Goal: Task Accomplishment & Management: Manage account settings

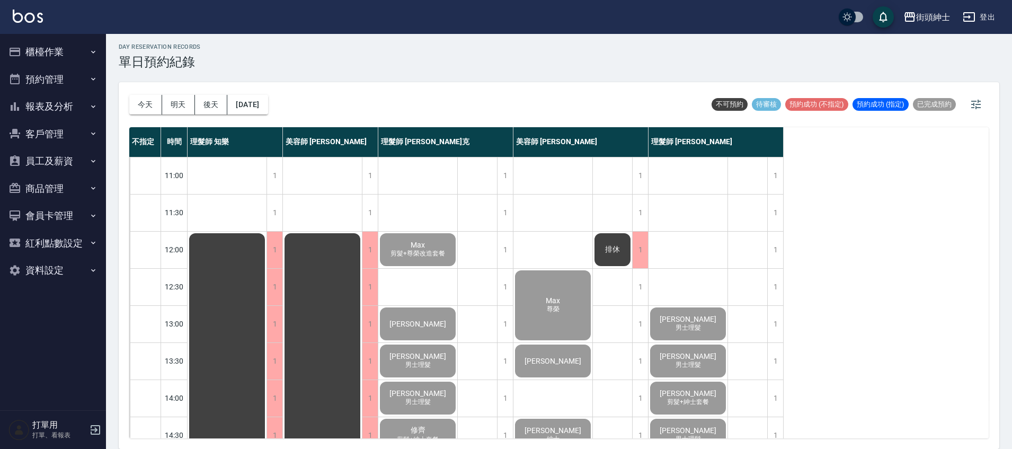
scroll to position [506, 0]
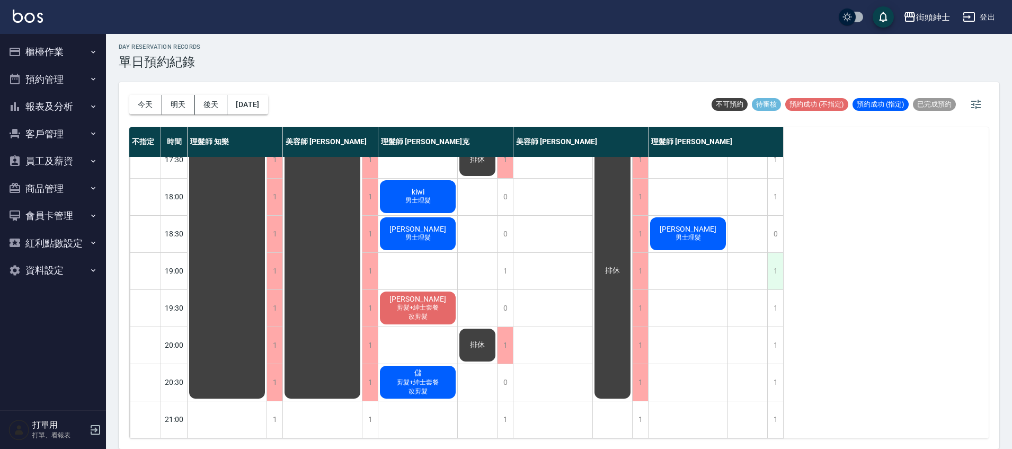
click at [779, 257] on div "1" at bounding box center [775, 271] width 16 height 37
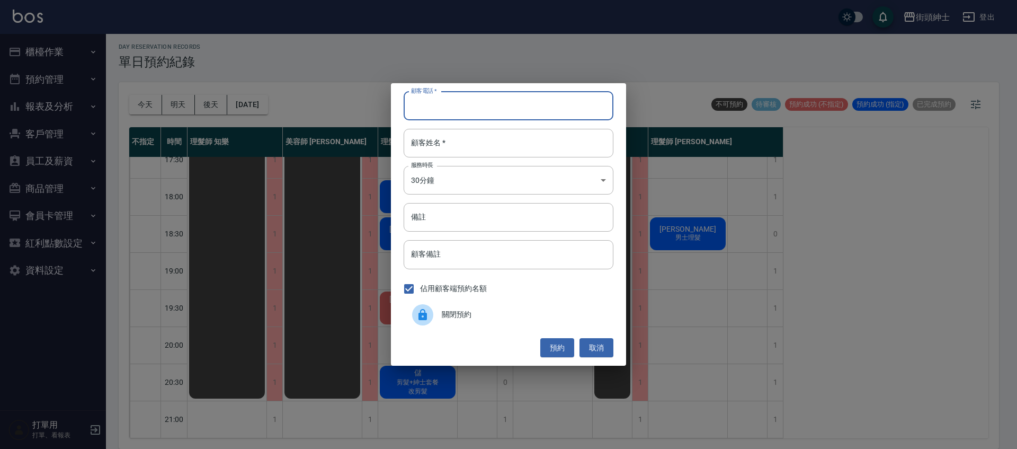
click at [445, 106] on input "顧客電話   *" at bounding box center [509, 106] width 210 height 29
type input "０"
type input "0986891920"
click at [561, 137] on input "顧客姓名   *" at bounding box center [509, 143] width 210 height 29
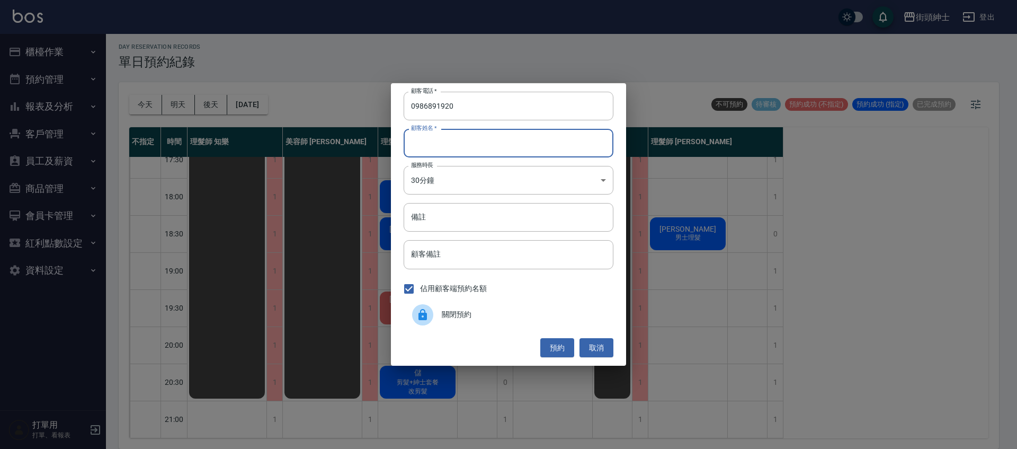
type input "5"
type input "張"
click at [555, 352] on button "預約" at bounding box center [557, 348] width 34 height 20
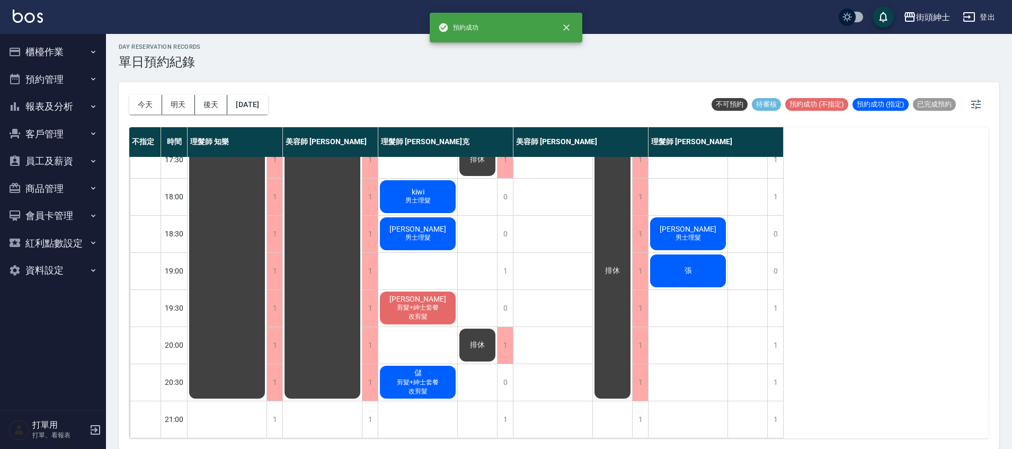
click at [703, 269] on div "張" at bounding box center [687, 271] width 79 height 36
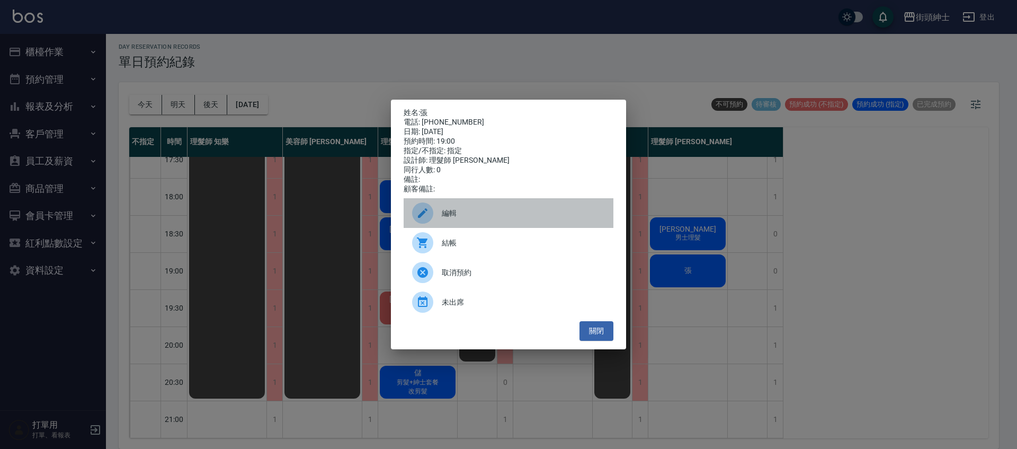
click at [499, 218] on span "編輯" at bounding box center [523, 213] width 163 height 11
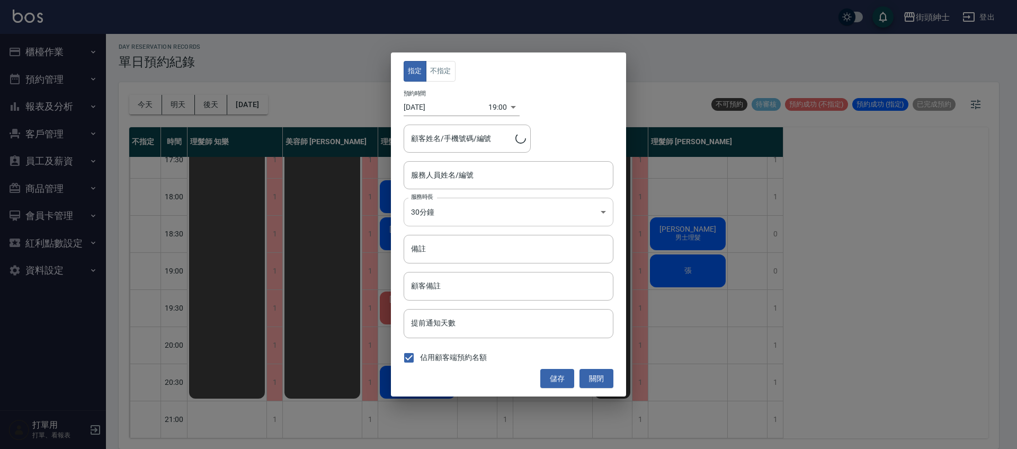
type input "理髮師 [PERSON_NAME](無代號)"
type input "張/0986891920"
click at [445, 76] on button "不指定" at bounding box center [441, 71] width 30 height 21
click at [557, 373] on button "儲存" at bounding box center [557, 379] width 34 height 20
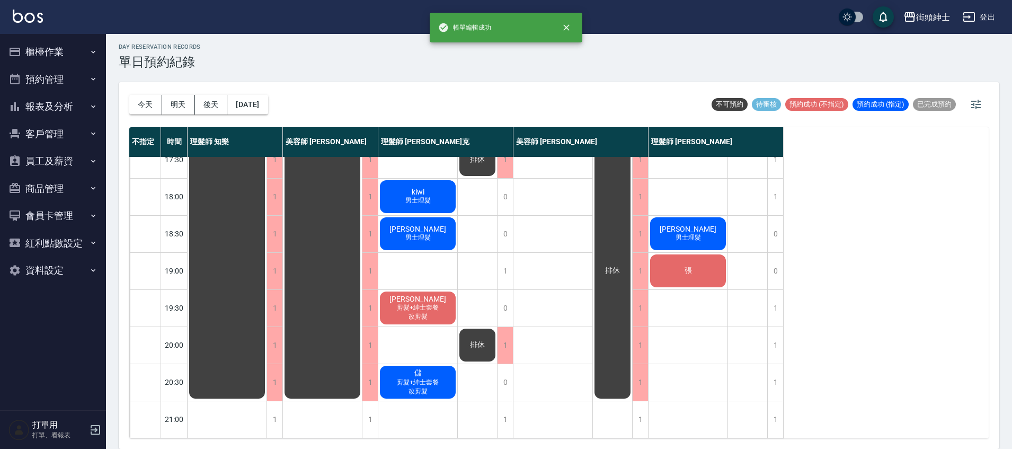
click at [684, 270] on div "張" at bounding box center [687, 271] width 79 height 36
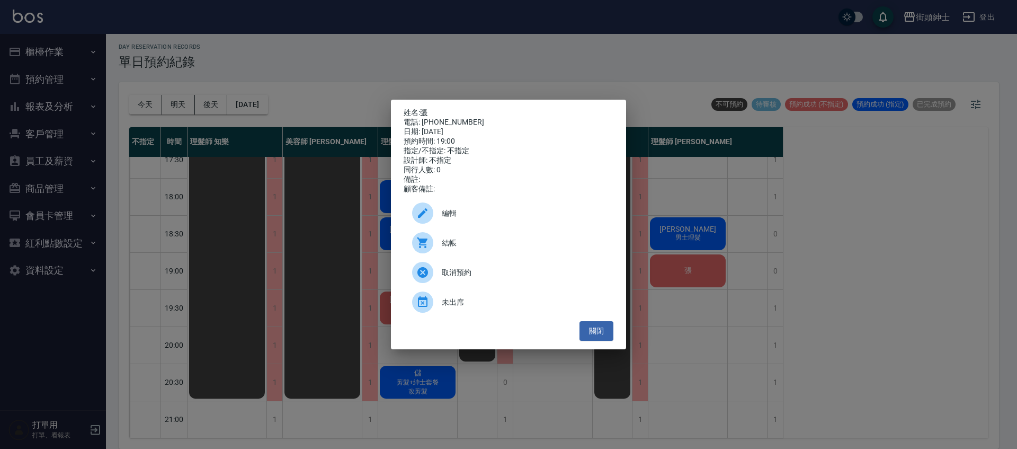
click at [427, 109] on link "張" at bounding box center [423, 112] width 7 height 8
click at [607, 328] on button "關閉" at bounding box center [596, 331] width 34 height 20
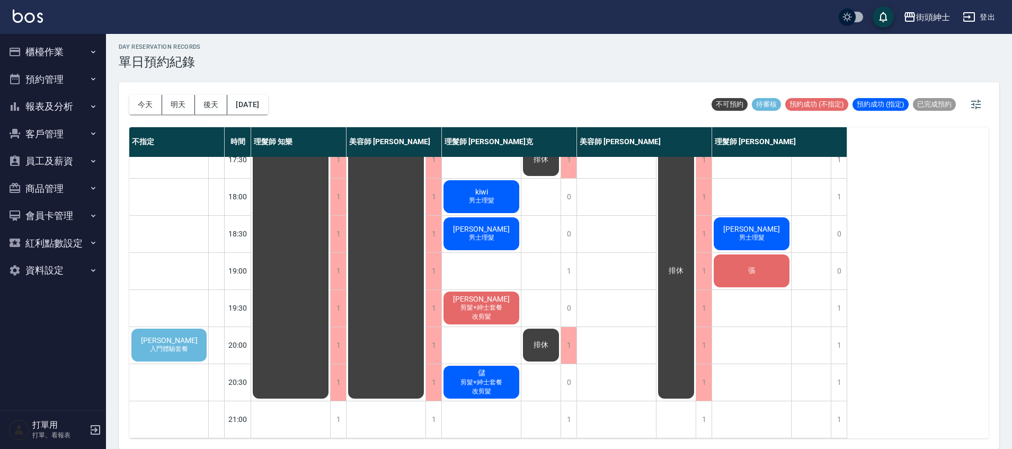
click at [185, 344] on span "入門體驗套餐" at bounding box center [169, 348] width 42 height 9
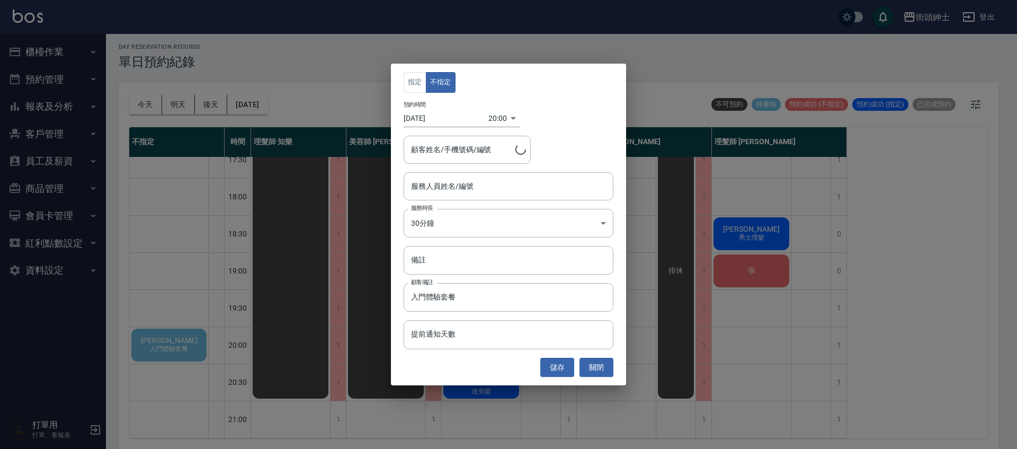
type input "[PERSON_NAME] /0916026053"
click at [607, 364] on button "關閉" at bounding box center [596, 367] width 34 height 20
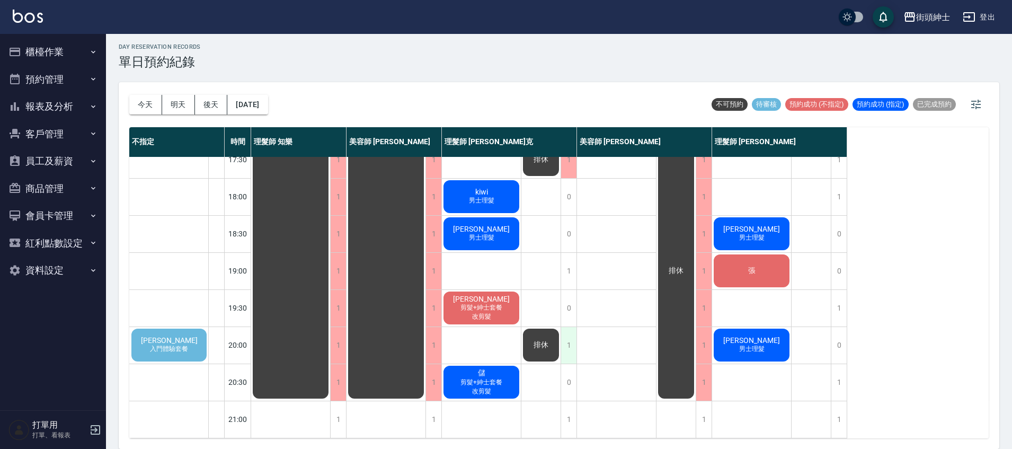
click at [573, 336] on div "1" at bounding box center [568, 345] width 16 height 37
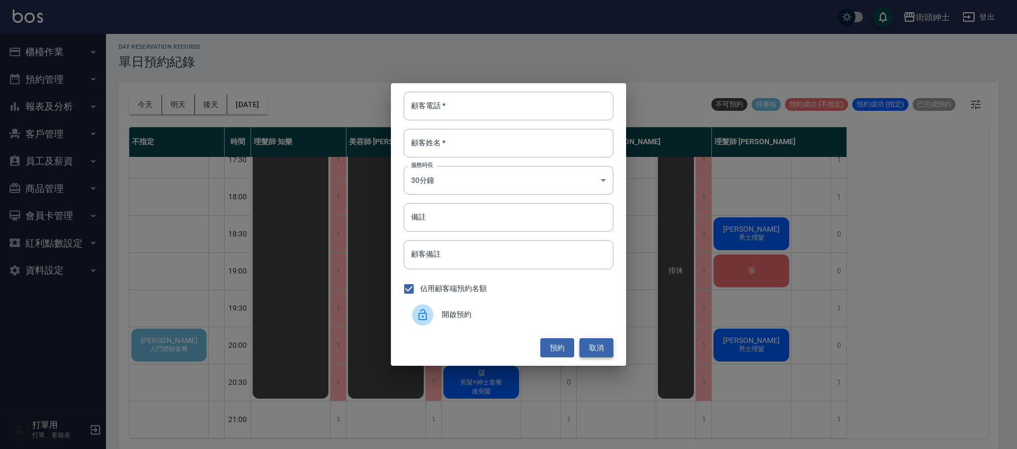
click at [587, 345] on button "取消" at bounding box center [596, 348] width 34 height 20
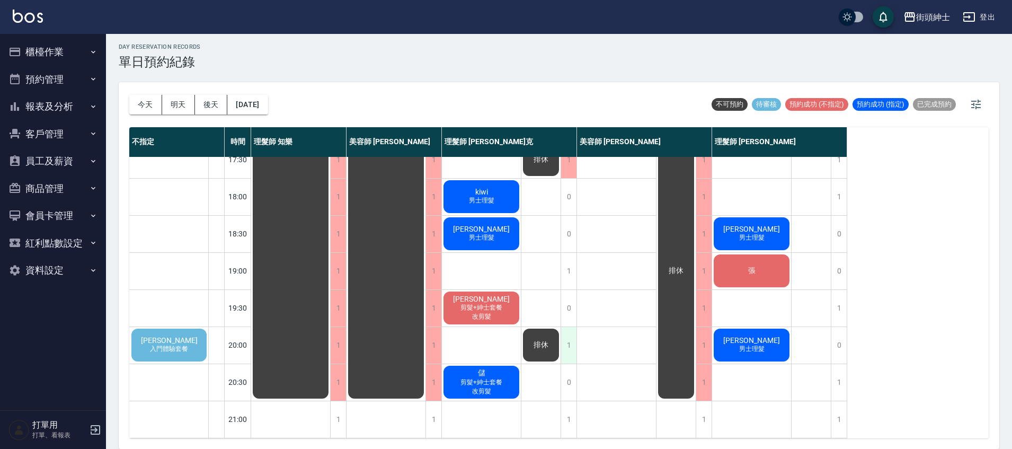
click at [568, 338] on div "1" at bounding box center [568, 345] width 16 height 37
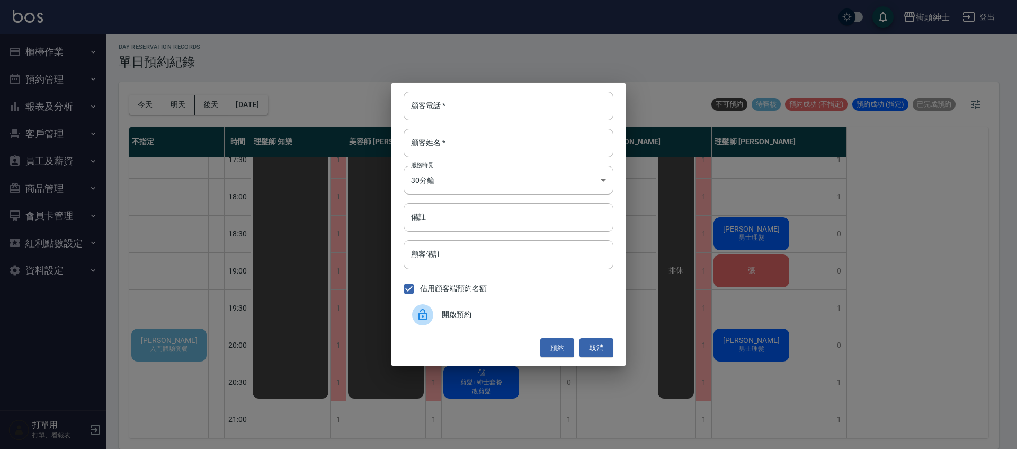
click at [506, 324] on div "開啟預約" at bounding box center [509, 315] width 210 height 30
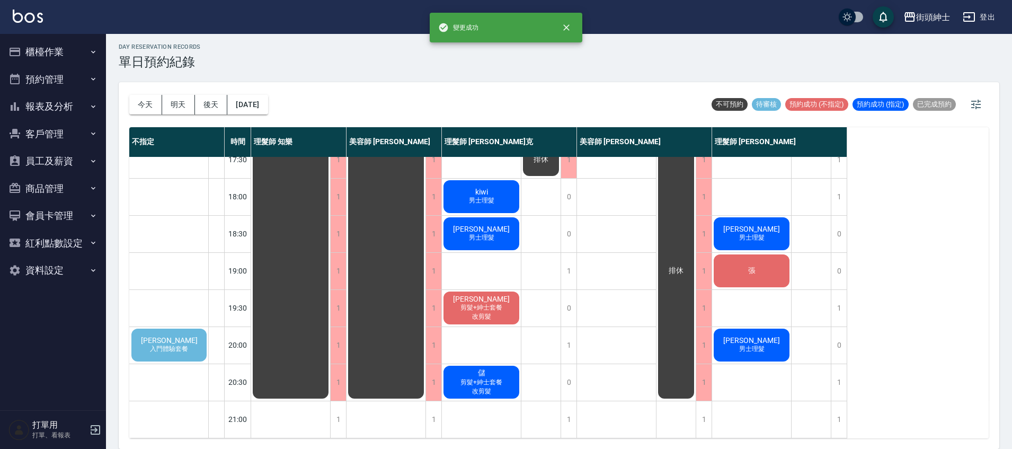
click at [181, 336] on span "[PERSON_NAME]" at bounding box center [169, 340] width 61 height 8
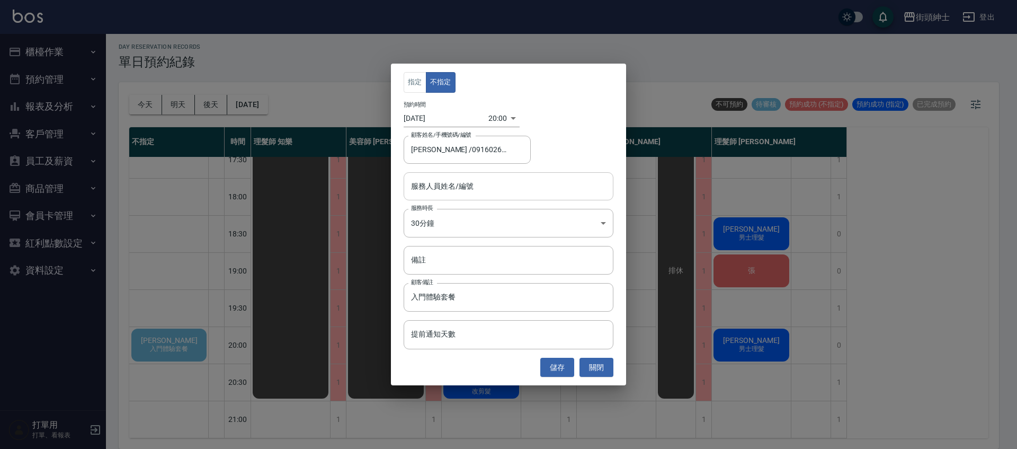
click at [492, 191] on input "服務人員姓名/編號" at bounding box center [508, 186] width 200 height 19
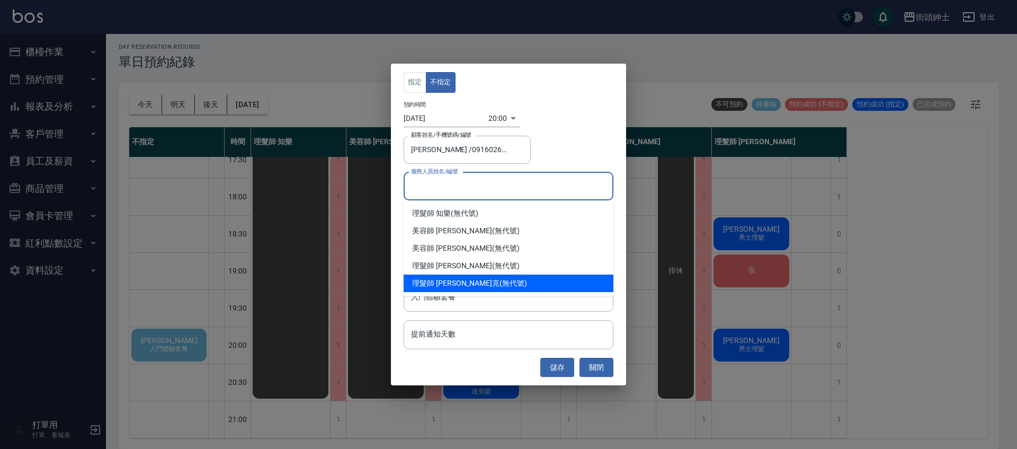
click at [469, 280] on div "理髮師 [PERSON_NAME]克 (無代號)" at bounding box center [509, 282] width 210 height 17
type input "理髮師 [PERSON_NAME]克(無代號)"
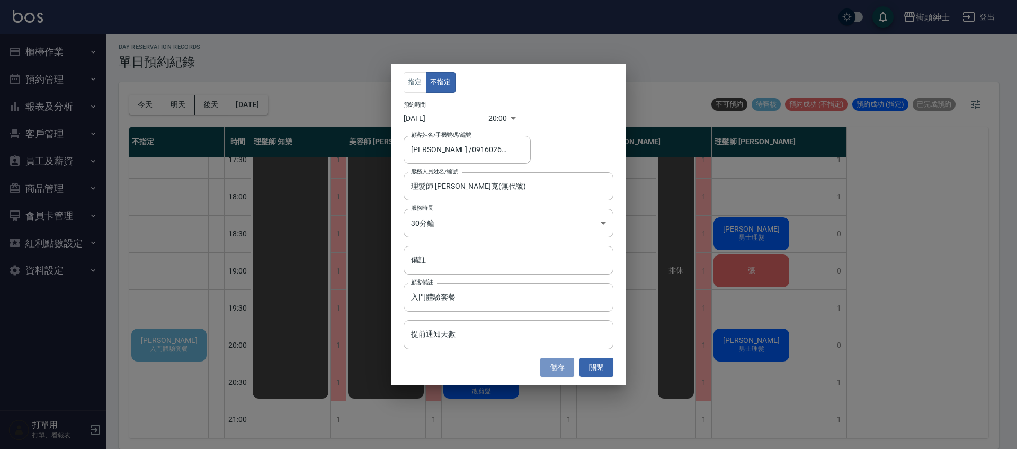
click at [560, 362] on button "儲存" at bounding box center [557, 367] width 34 height 20
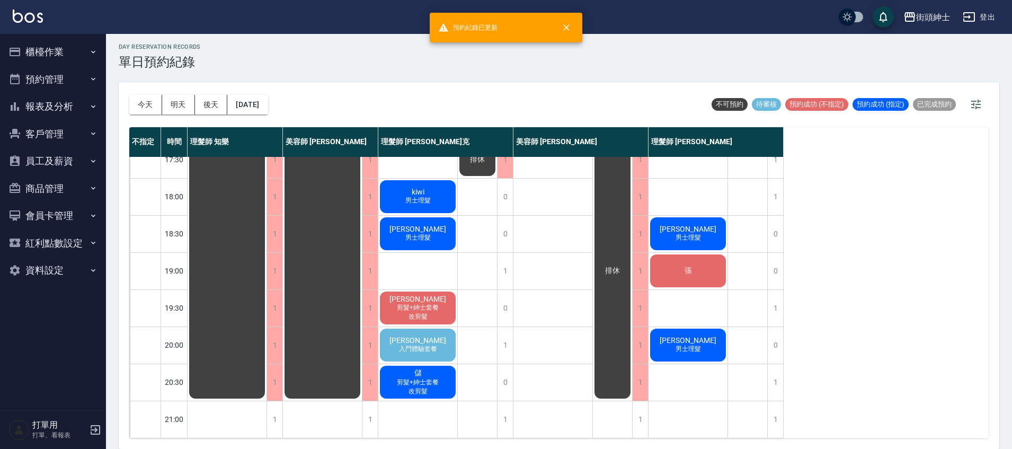
click at [449, 335] on div "[PERSON_NAME] 入門體驗套餐" at bounding box center [417, 345] width 79 height 36
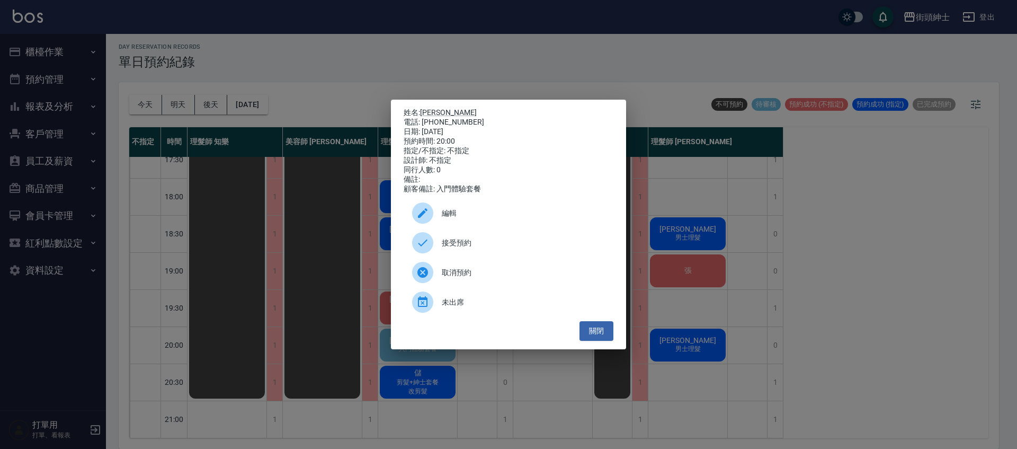
click at [467, 244] on span "接受預約" at bounding box center [523, 242] width 163 height 11
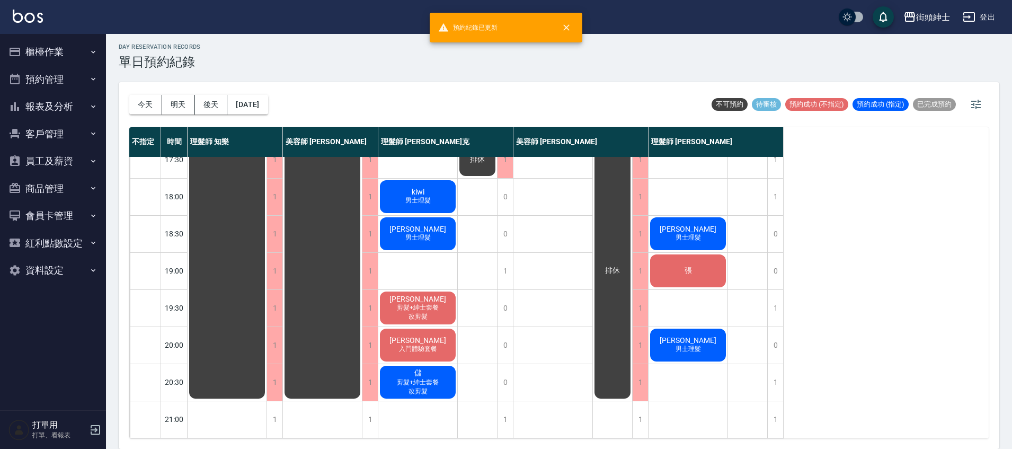
click at [438, 328] on div "[PERSON_NAME] 入門體驗套餐" at bounding box center [417, 345] width 79 height 36
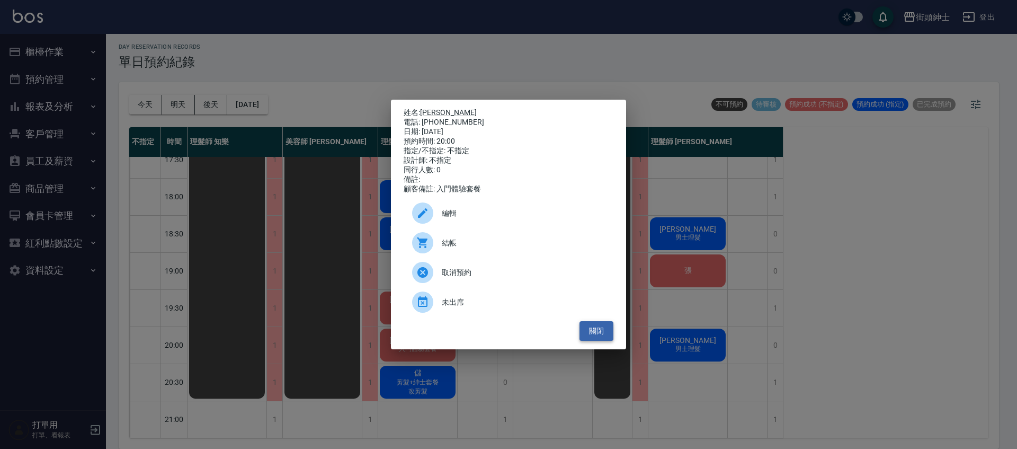
click at [595, 333] on button "關閉" at bounding box center [596, 331] width 34 height 20
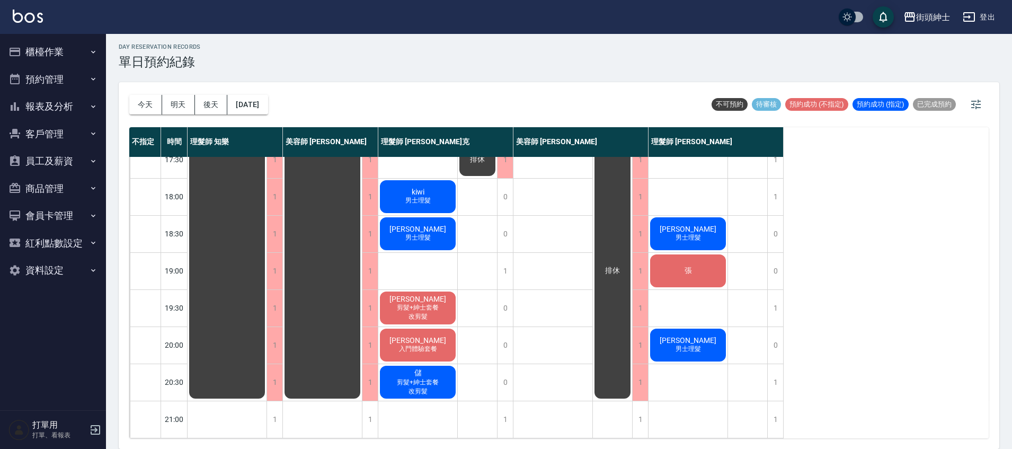
click at [703, 345] on div "[PERSON_NAME] 男士理髮" at bounding box center [687, 345] width 79 height 36
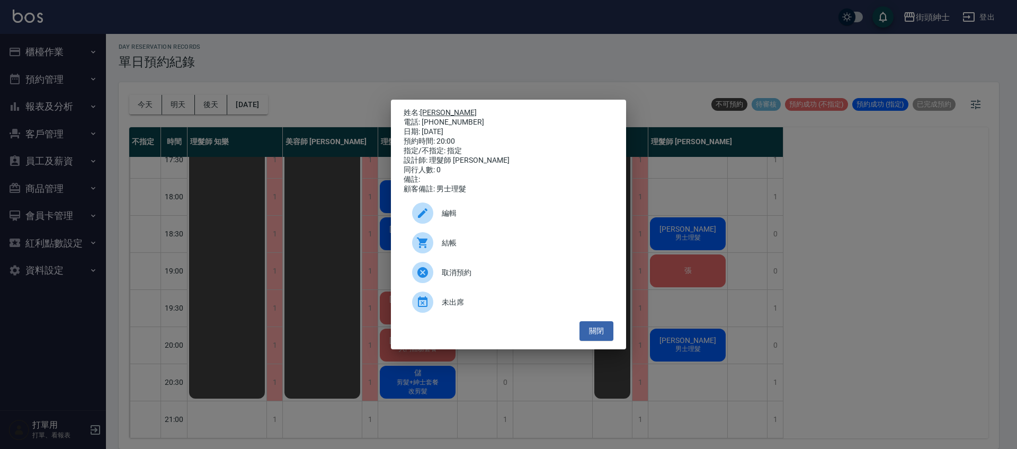
click at [448, 110] on link "[PERSON_NAME]" at bounding box center [448, 112] width 57 height 8
click at [605, 332] on button "關閉" at bounding box center [596, 331] width 34 height 20
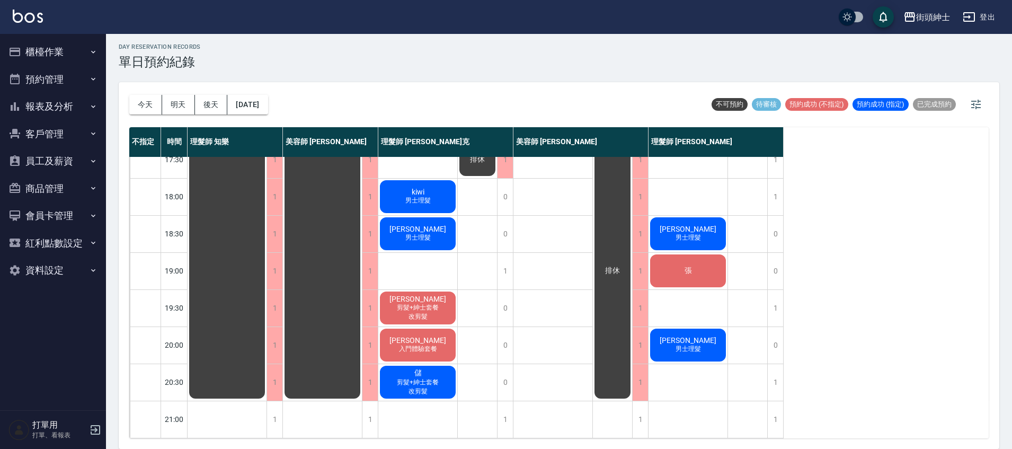
click at [710, 233] on div "[PERSON_NAME] 男士理髮" at bounding box center [687, 234] width 79 height 36
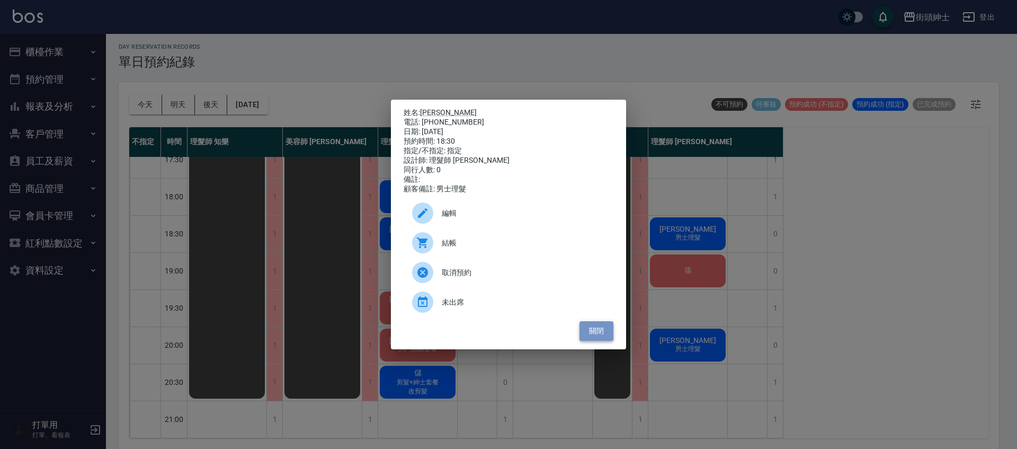
click at [611, 331] on button "關閉" at bounding box center [596, 331] width 34 height 20
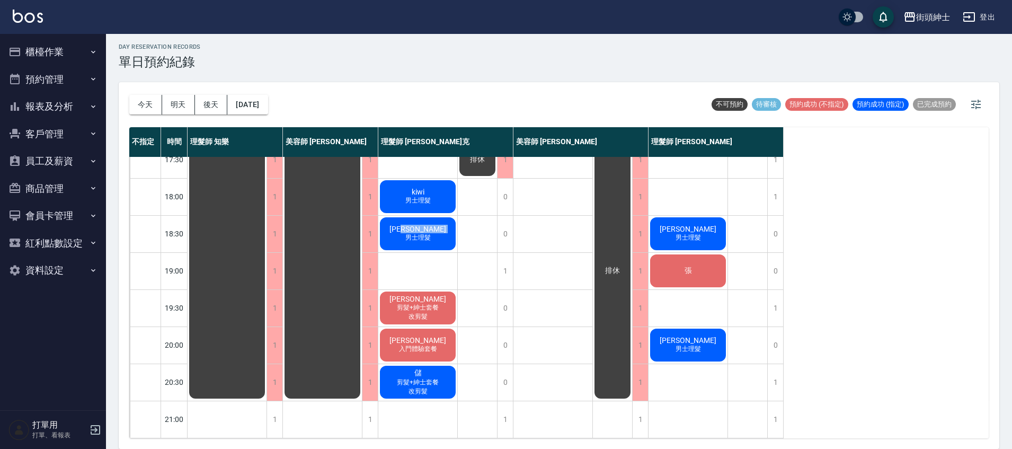
click at [434, 224] on div "[PERSON_NAME] 男士理髮" at bounding box center [417, 234] width 79 height 36
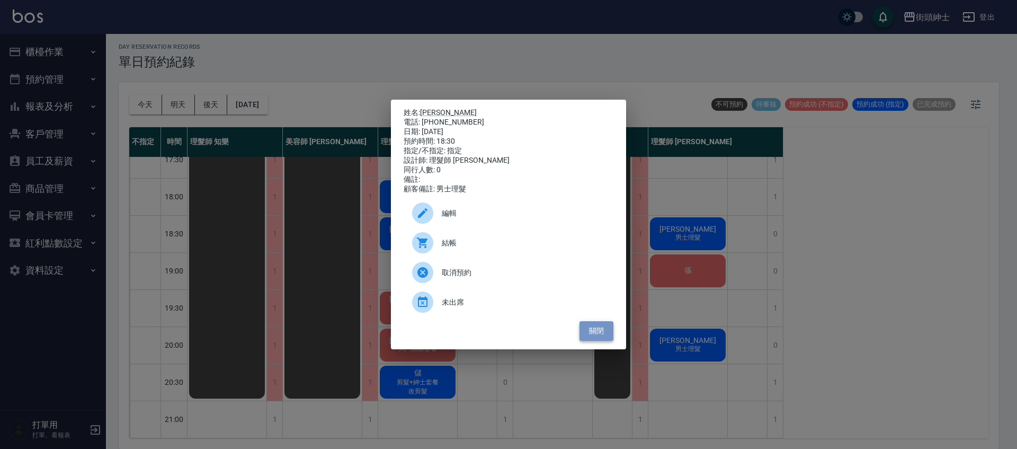
click at [600, 335] on button "關閉" at bounding box center [596, 331] width 34 height 20
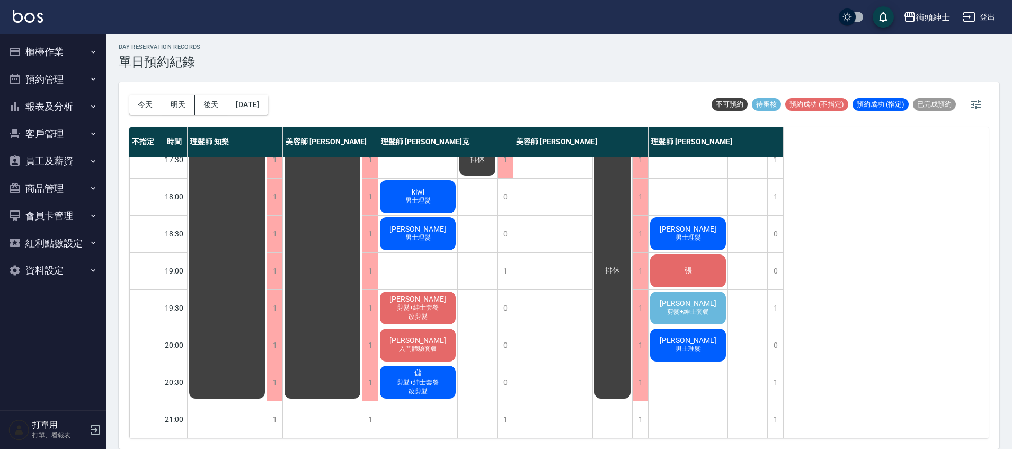
click at [701, 307] on span "剪髮+紳士套餐" at bounding box center [688, 311] width 46 height 9
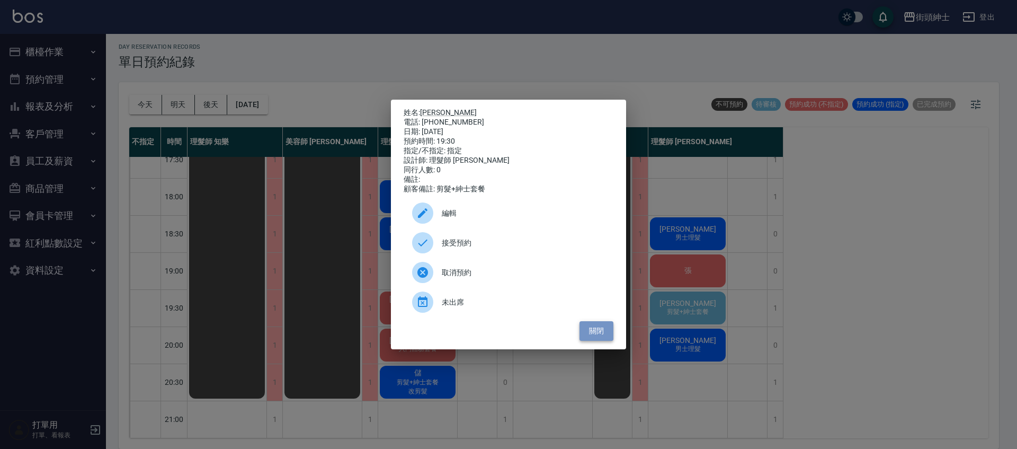
click at [609, 338] on button "關閉" at bounding box center [596, 331] width 34 height 20
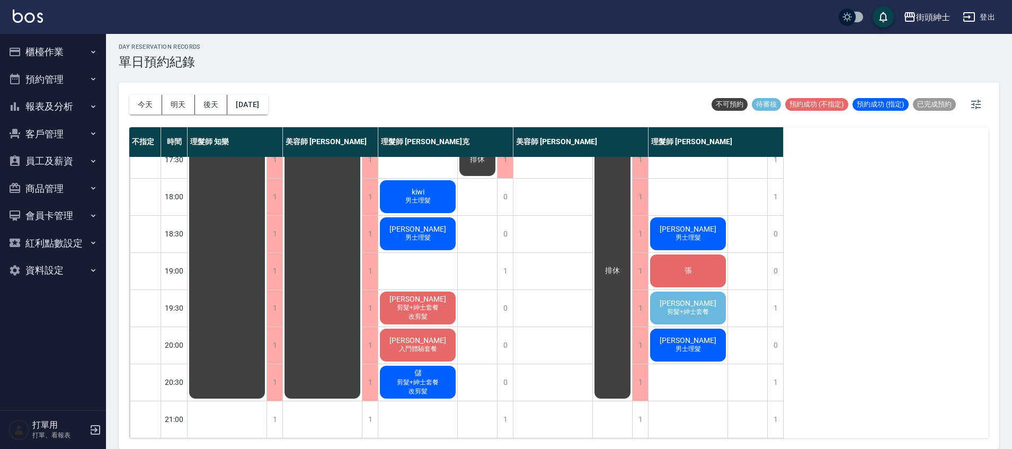
click at [705, 293] on div "[PERSON_NAME]先生 剪髮+紳士套餐" at bounding box center [687, 308] width 79 height 36
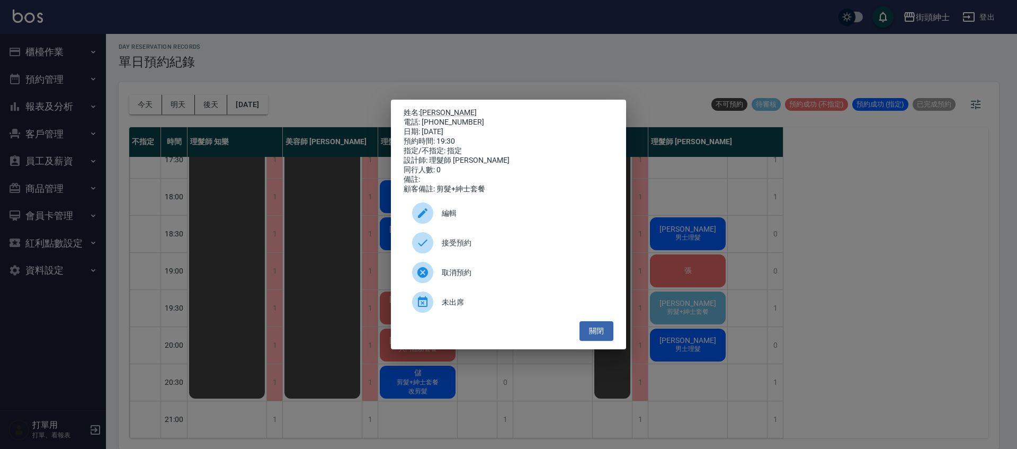
click at [444, 248] on span "接受預約" at bounding box center [523, 242] width 163 height 11
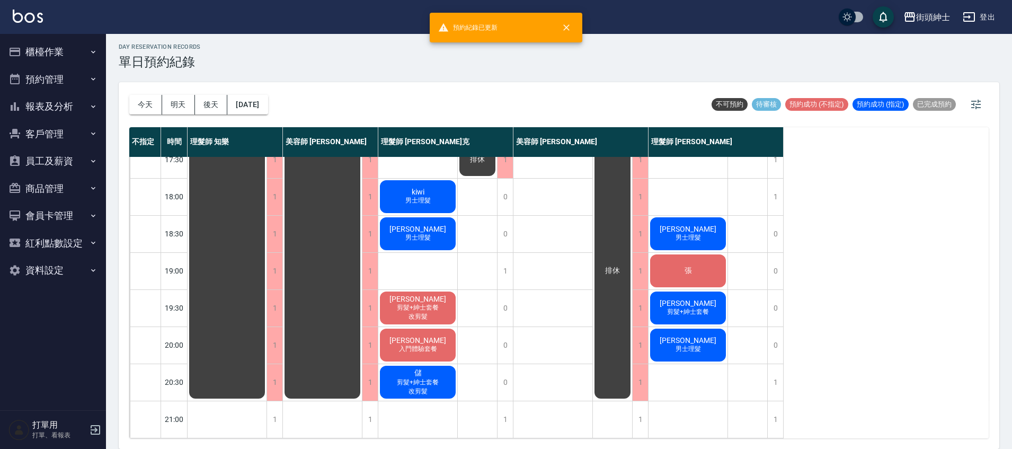
click at [682, 307] on span "剪髮+紳士套餐" at bounding box center [688, 311] width 46 height 9
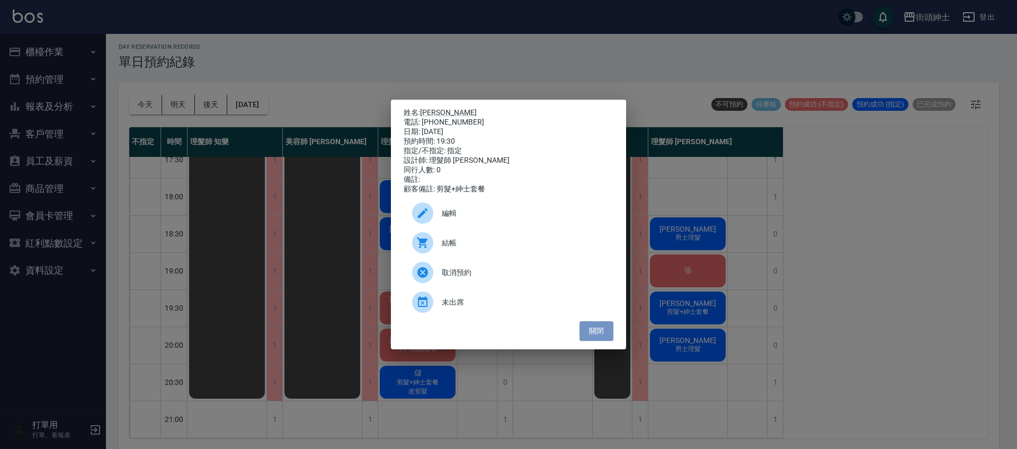
drag, startPoint x: 603, startPoint y: 327, endPoint x: 606, endPoint y: 318, distance: 9.5
click at [603, 327] on button "關閉" at bounding box center [596, 331] width 34 height 20
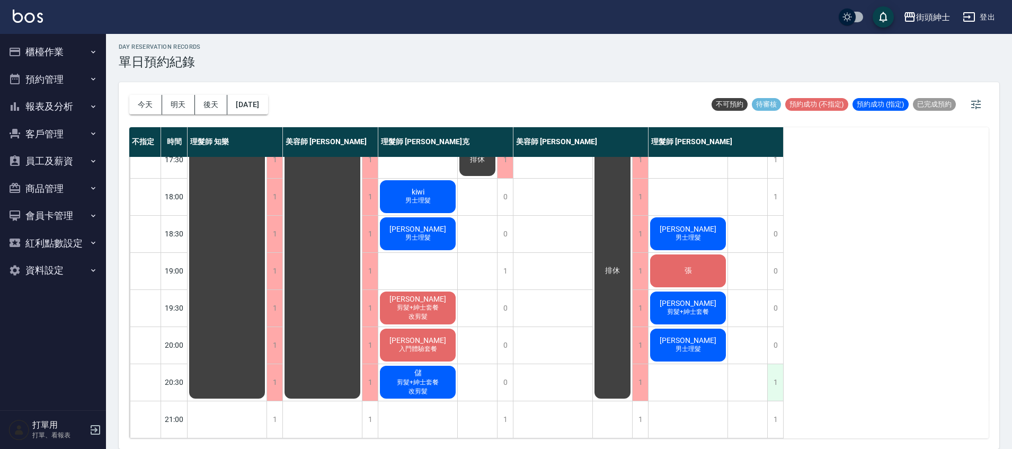
click at [779, 380] on div "1" at bounding box center [775, 382] width 16 height 37
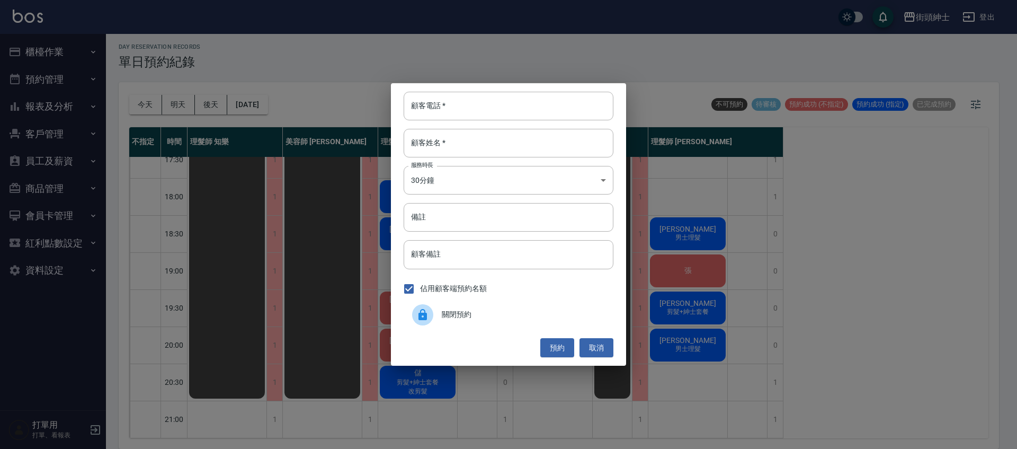
click at [529, 308] on div "關閉預約" at bounding box center [509, 315] width 210 height 30
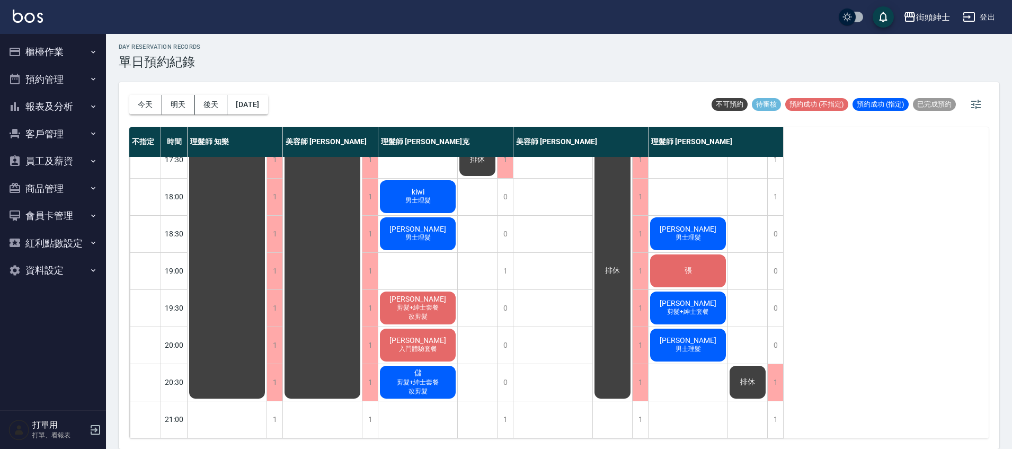
click at [435, 309] on div "義祺 剪髮+紳士套餐 改剪髮" at bounding box center [417, 308] width 79 height 36
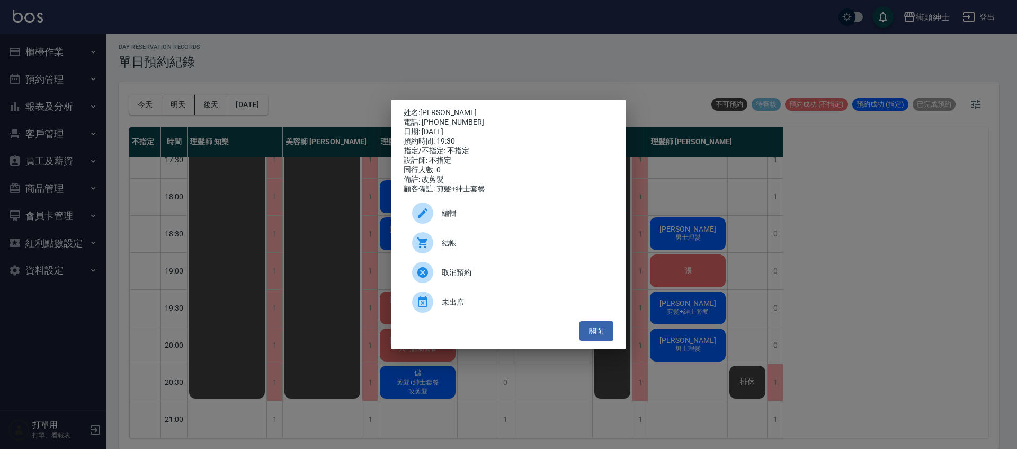
click at [461, 74] on div "姓名: [PERSON_NAME] 電話: [PHONE_NUMBER] 日期: [DATE] 預約時間: 19:30 指定/不指定: 不指定 設計師: 不指…" at bounding box center [508, 224] width 1017 height 449
